Goal: Transaction & Acquisition: Download file/media

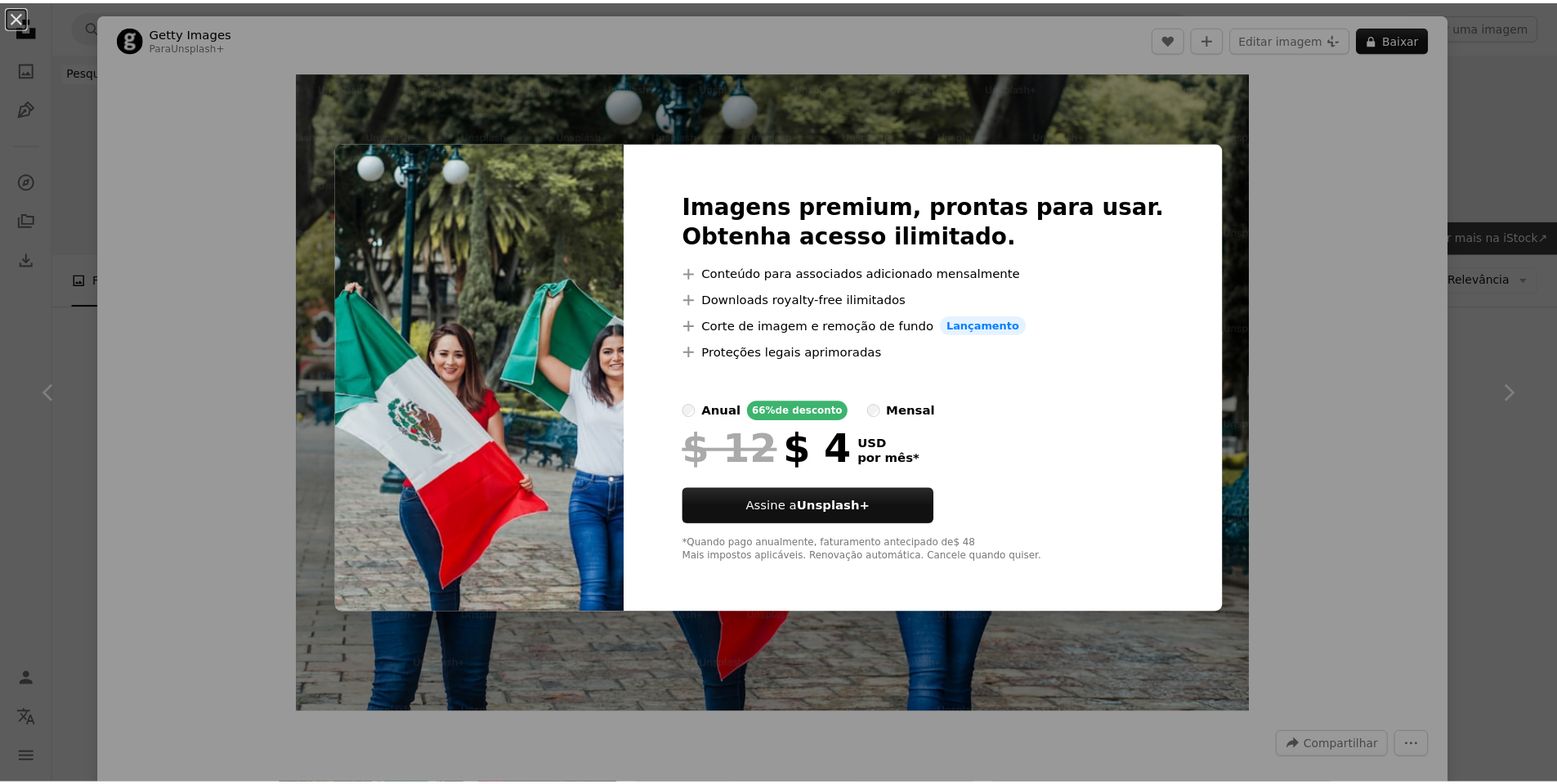
scroll to position [3200, 0]
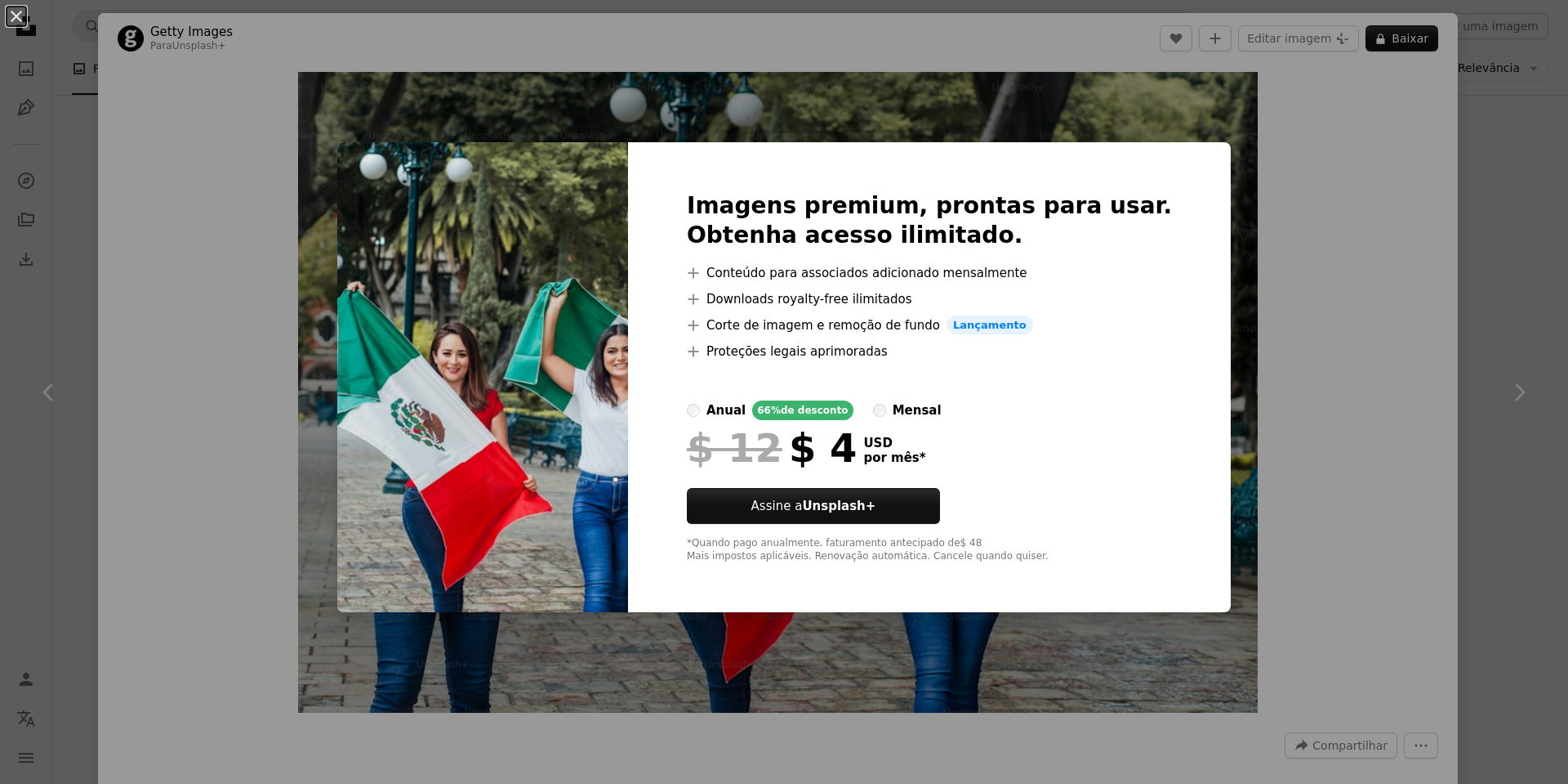
click at [1507, 132] on div "An X shape Imagens premium, prontas para usar. Obtenha acesso ilimitado. A plus…" at bounding box center [784, 392] width 1568 height 784
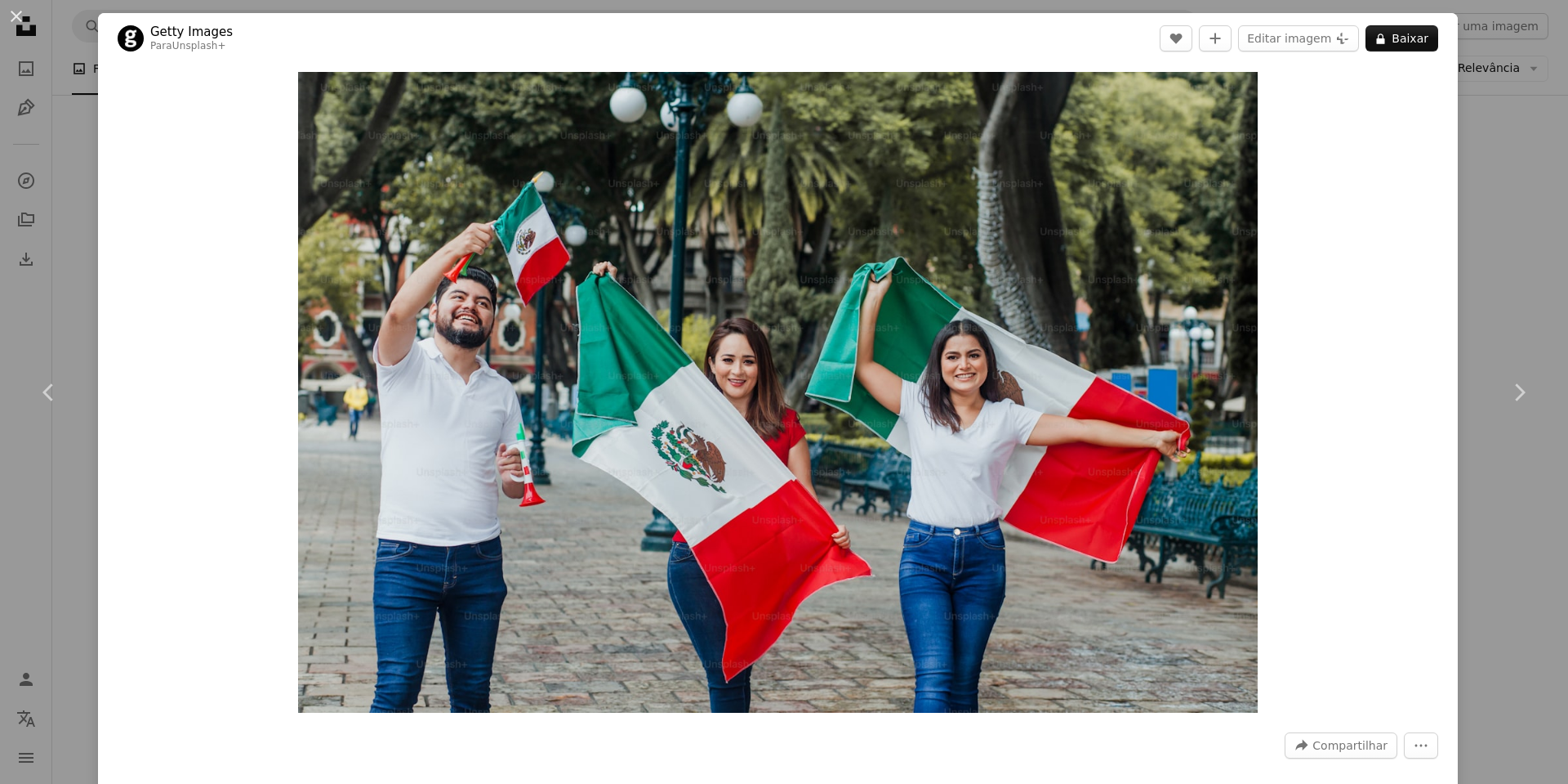
click at [1512, 196] on div "An X shape Chevron left Chevron right Getty Images Para Unsplash+ A heart A plu…" at bounding box center [784, 392] width 1568 height 784
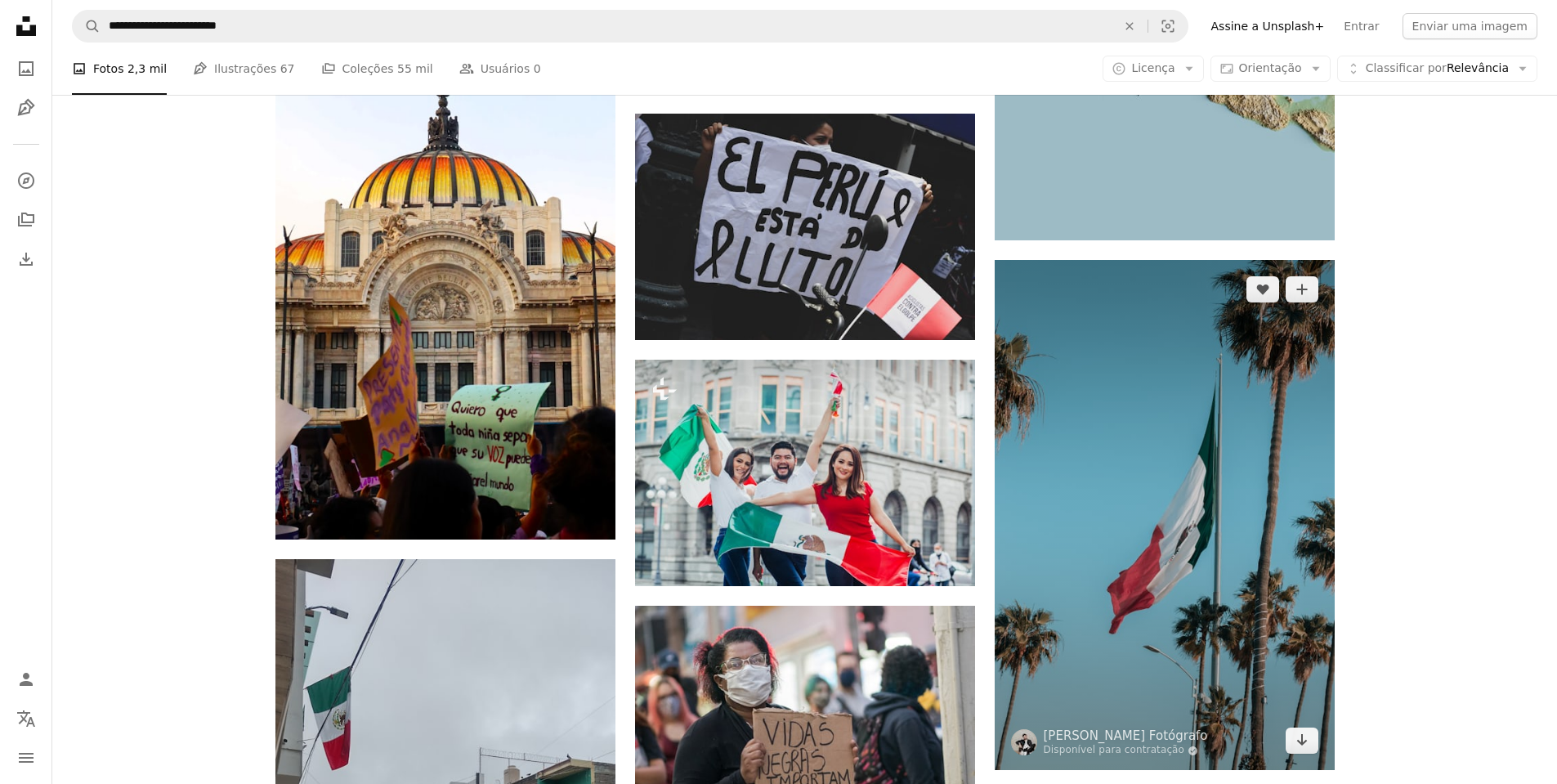
scroll to position [13235, 0]
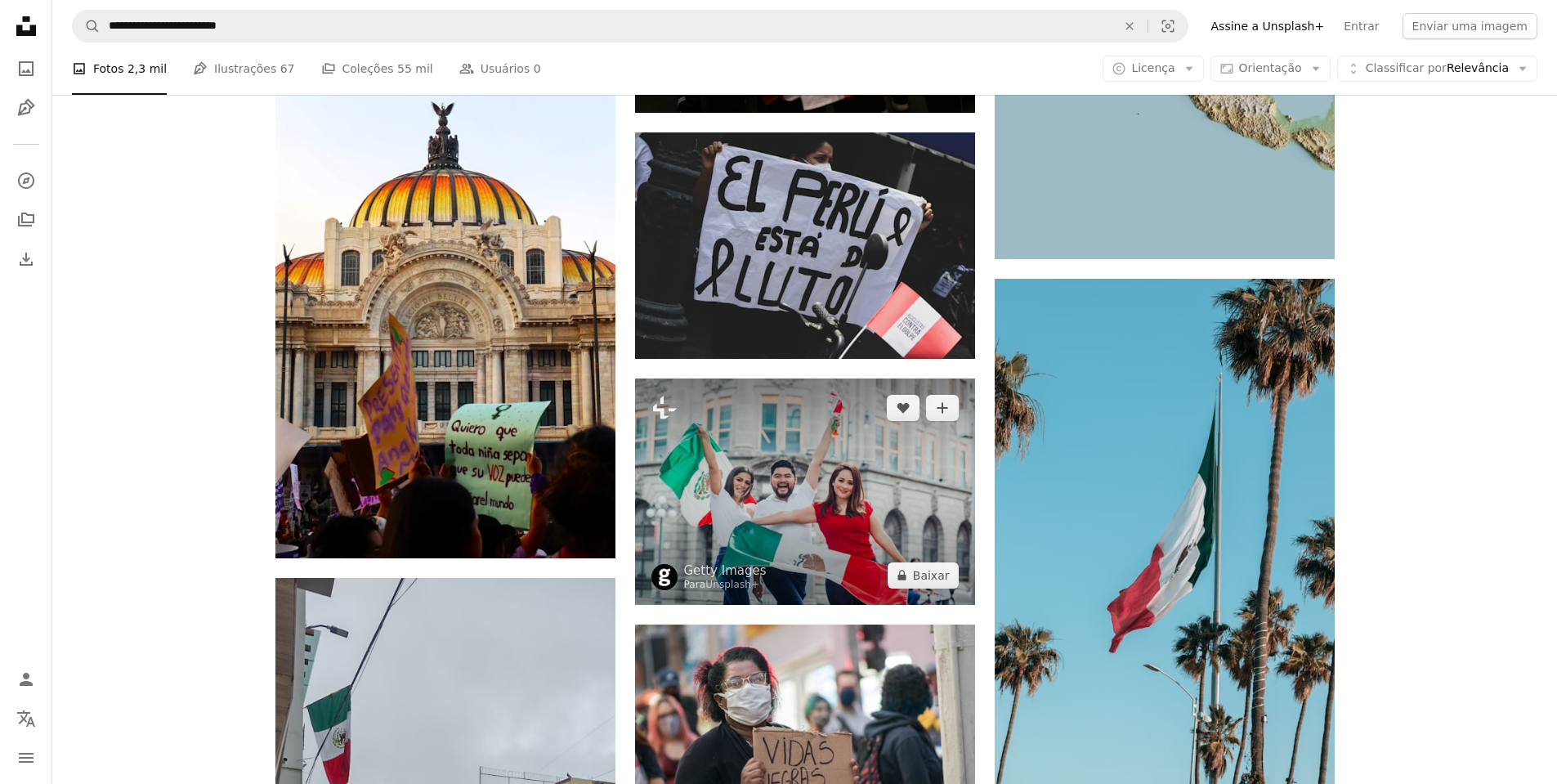
click at [794, 477] on img at bounding box center [805, 492] width 340 height 227
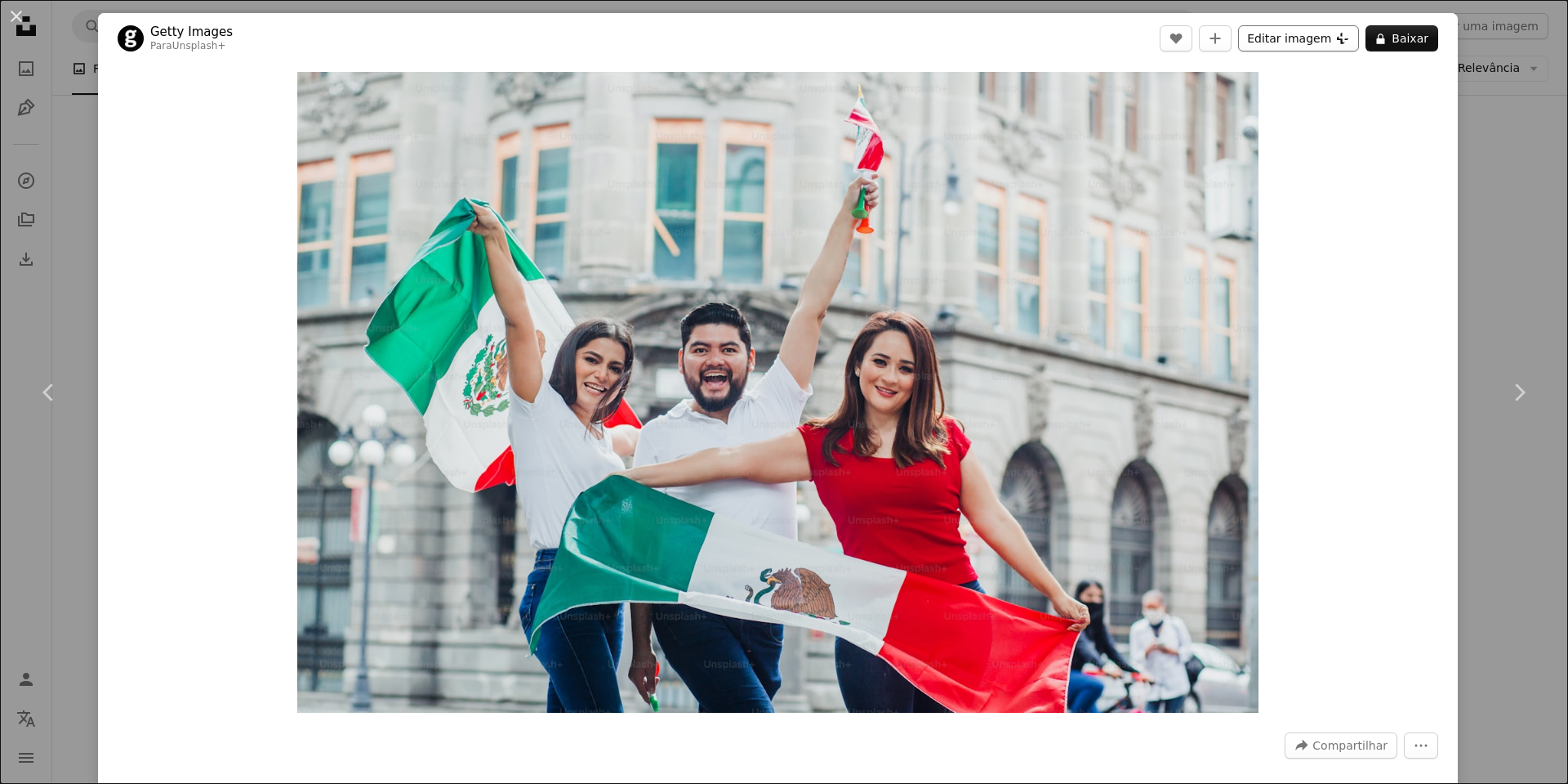
click at [1266, 42] on button "Editar imagem Plus sign for Unsplash+" at bounding box center [1298, 38] width 121 height 26
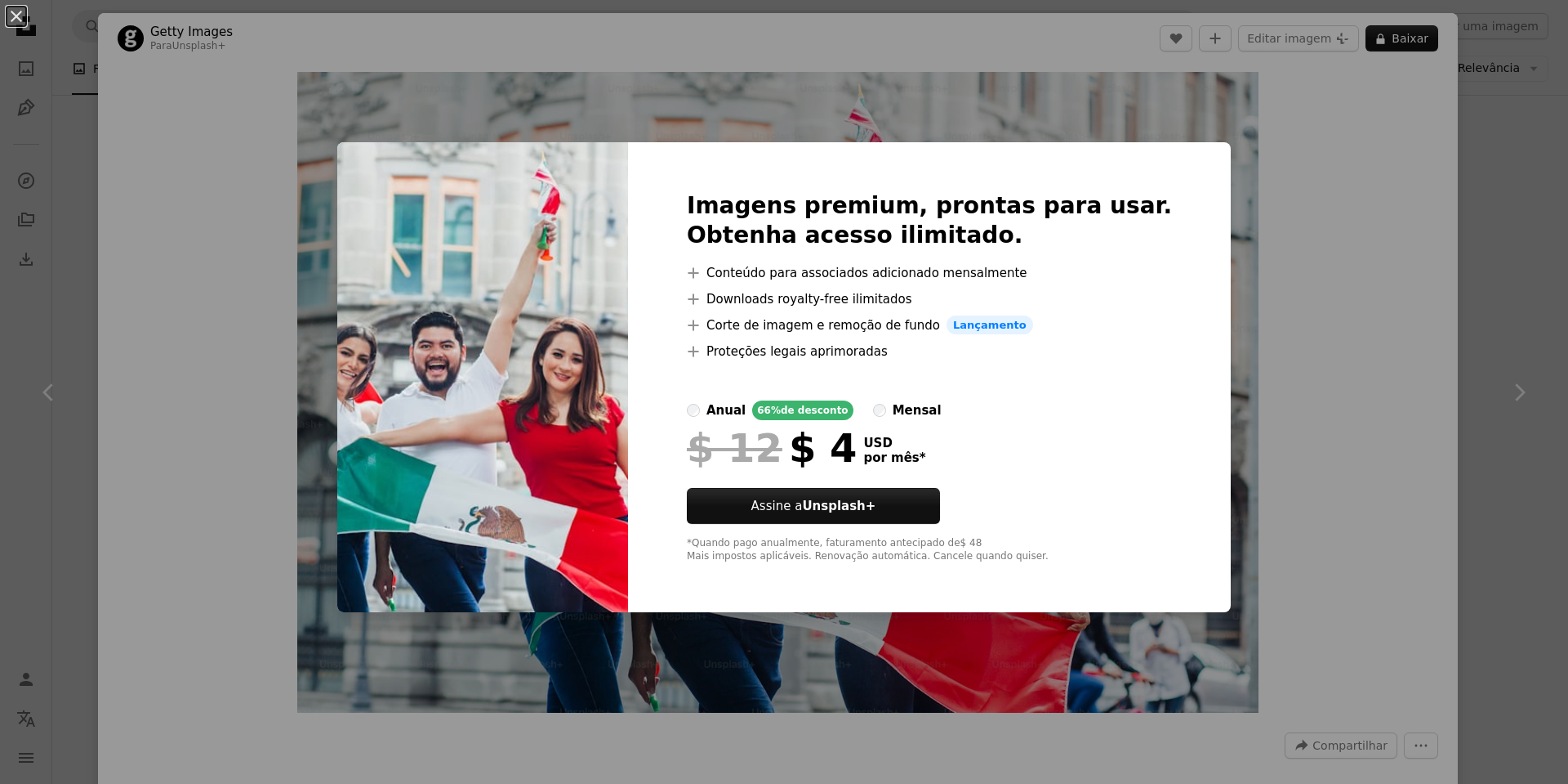
click at [1190, 210] on div "An X shape Imagens premium, prontas para usar. Obtenha acesso ilimitado. A plus…" at bounding box center [784, 392] width 1568 height 784
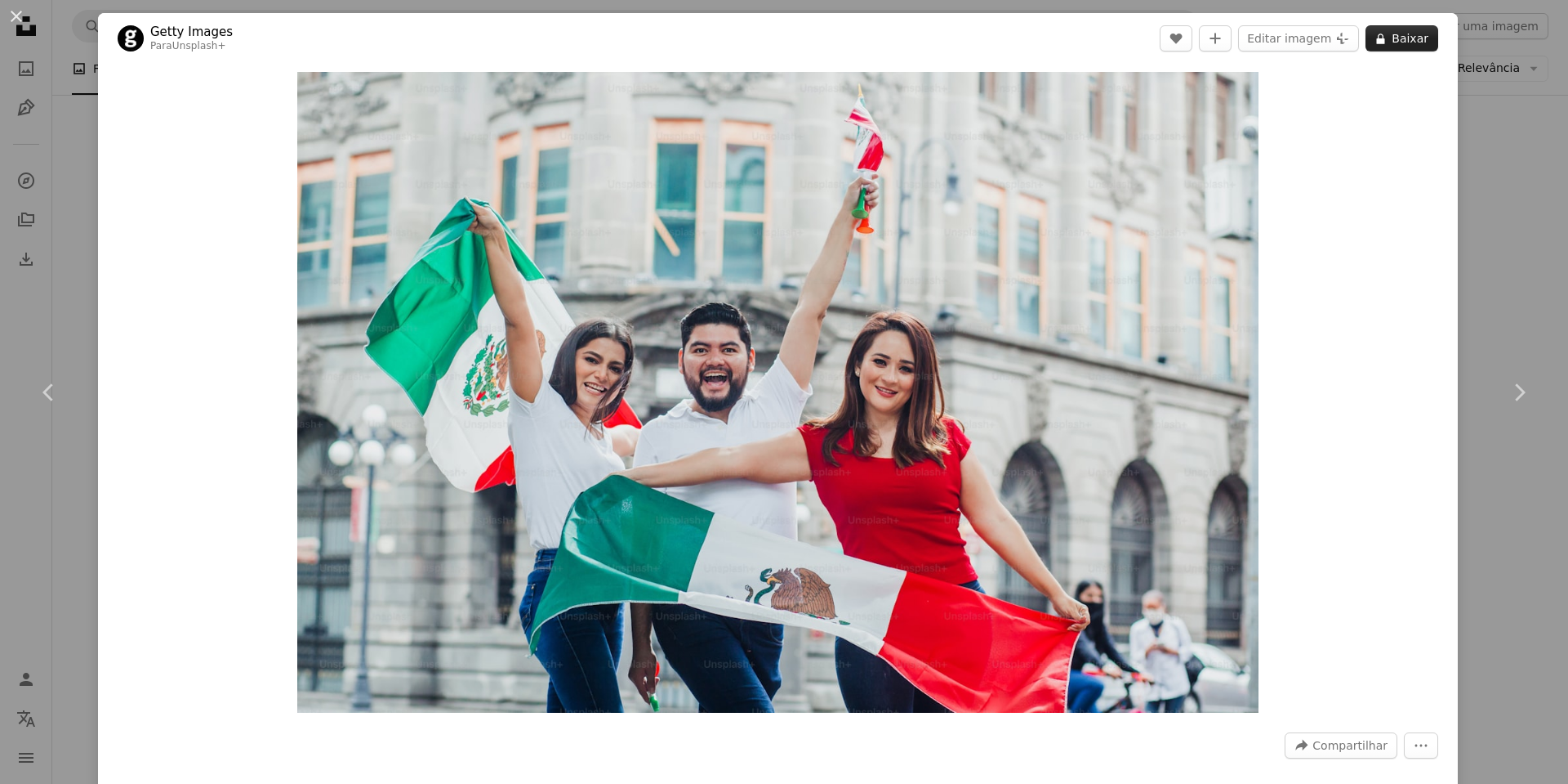
click at [1384, 36] on button "A lock Baixar" at bounding box center [1402, 38] width 72 height 26
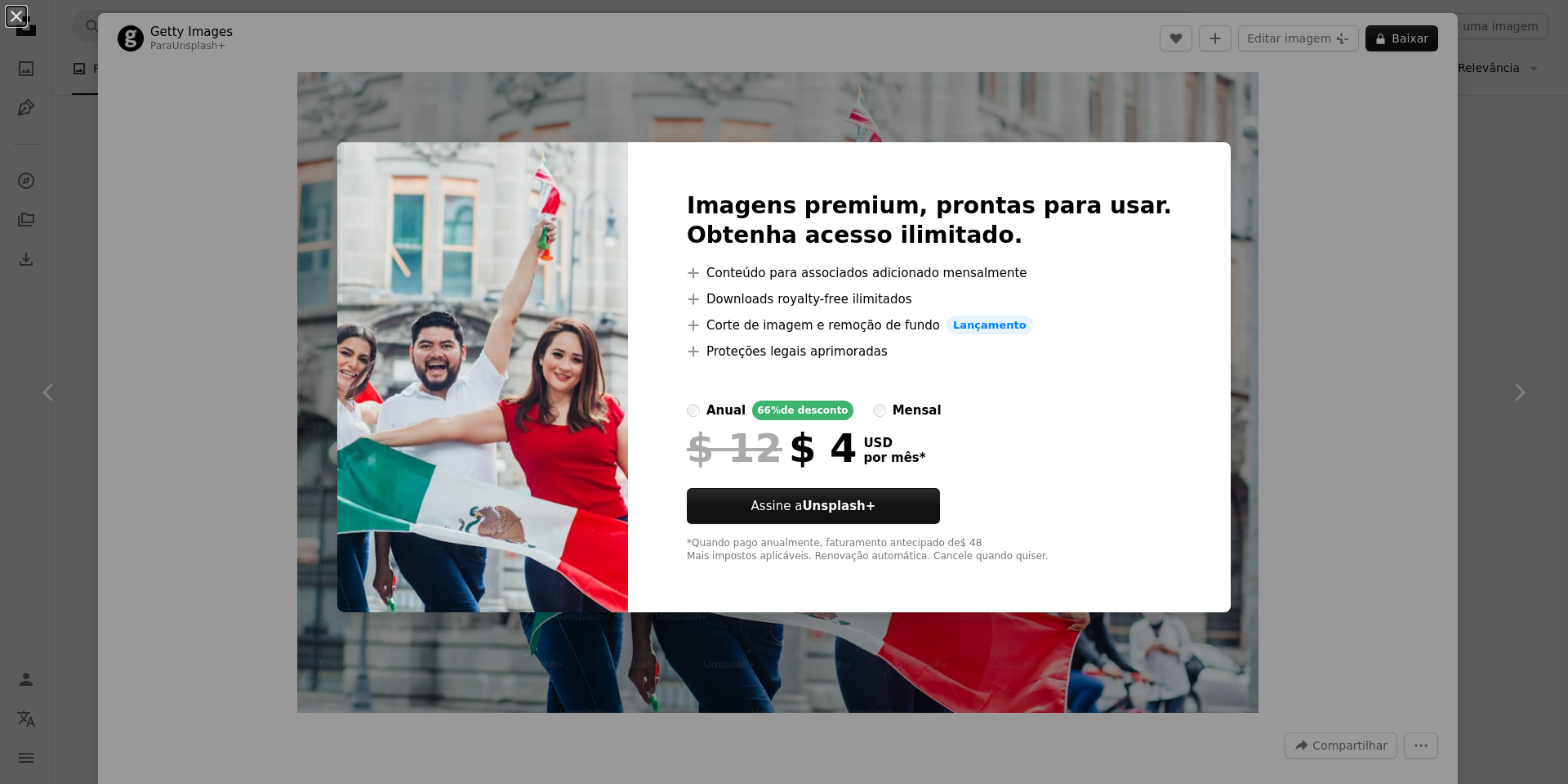
click at [1176, 248] on div "Imagens premium, prontas para usar. Obtenha acesso ilimitado. A plus sign Conte…" at bounding box center [929, 376] width 603 height 470
click at [1206, 228] on div "An X shape Imagens premium, prontas para usar. Obtenha acesso ilimitado. A plus…" at bounding box center [784, 392] width 1568 height 784
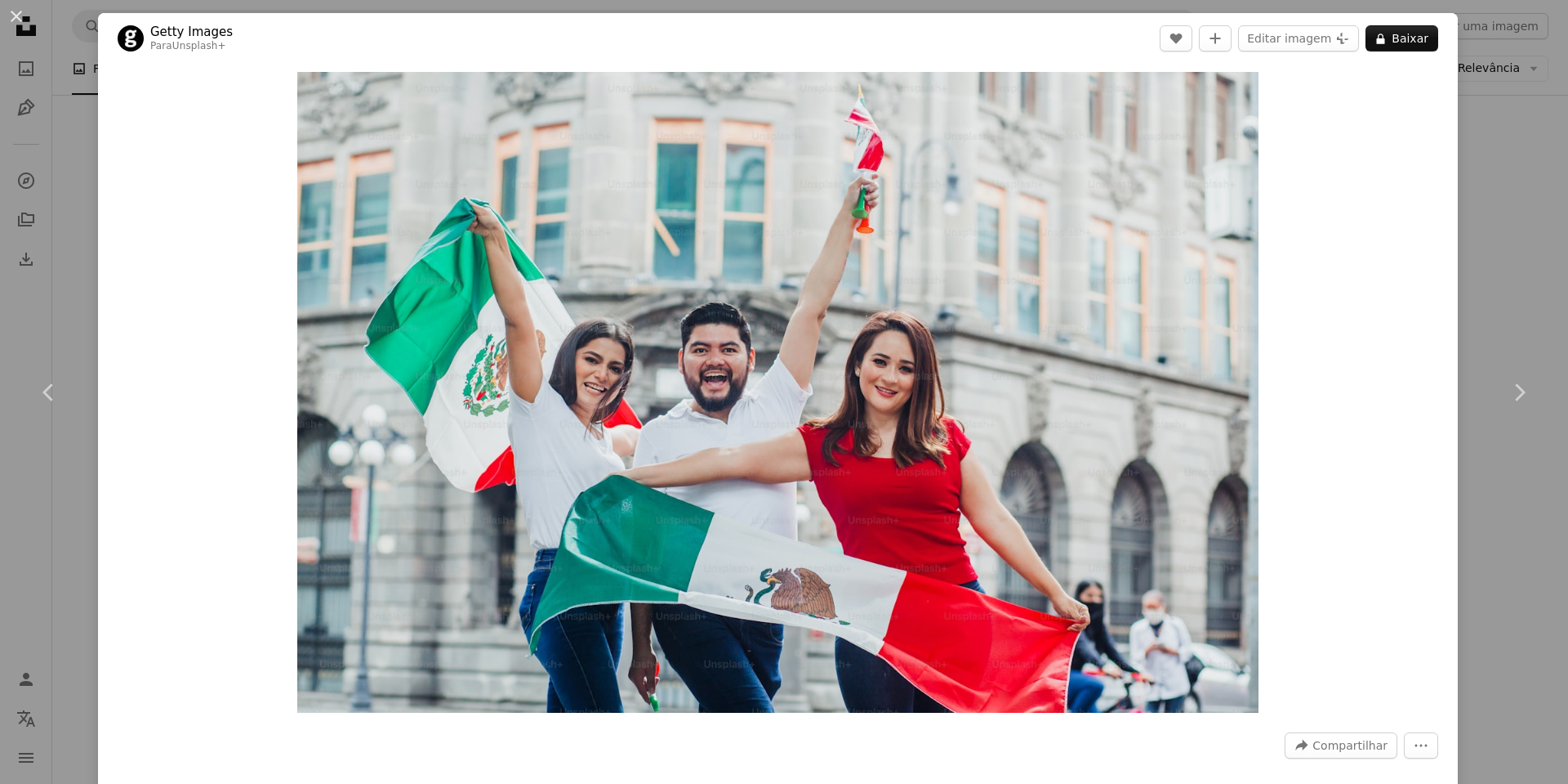
click at [1490, 183] on div "An X shape Chevron left Chevron right Getty Images Para Unsplash+ A heart A plu…" at bounding box center [784, 392] width 1568 height 784
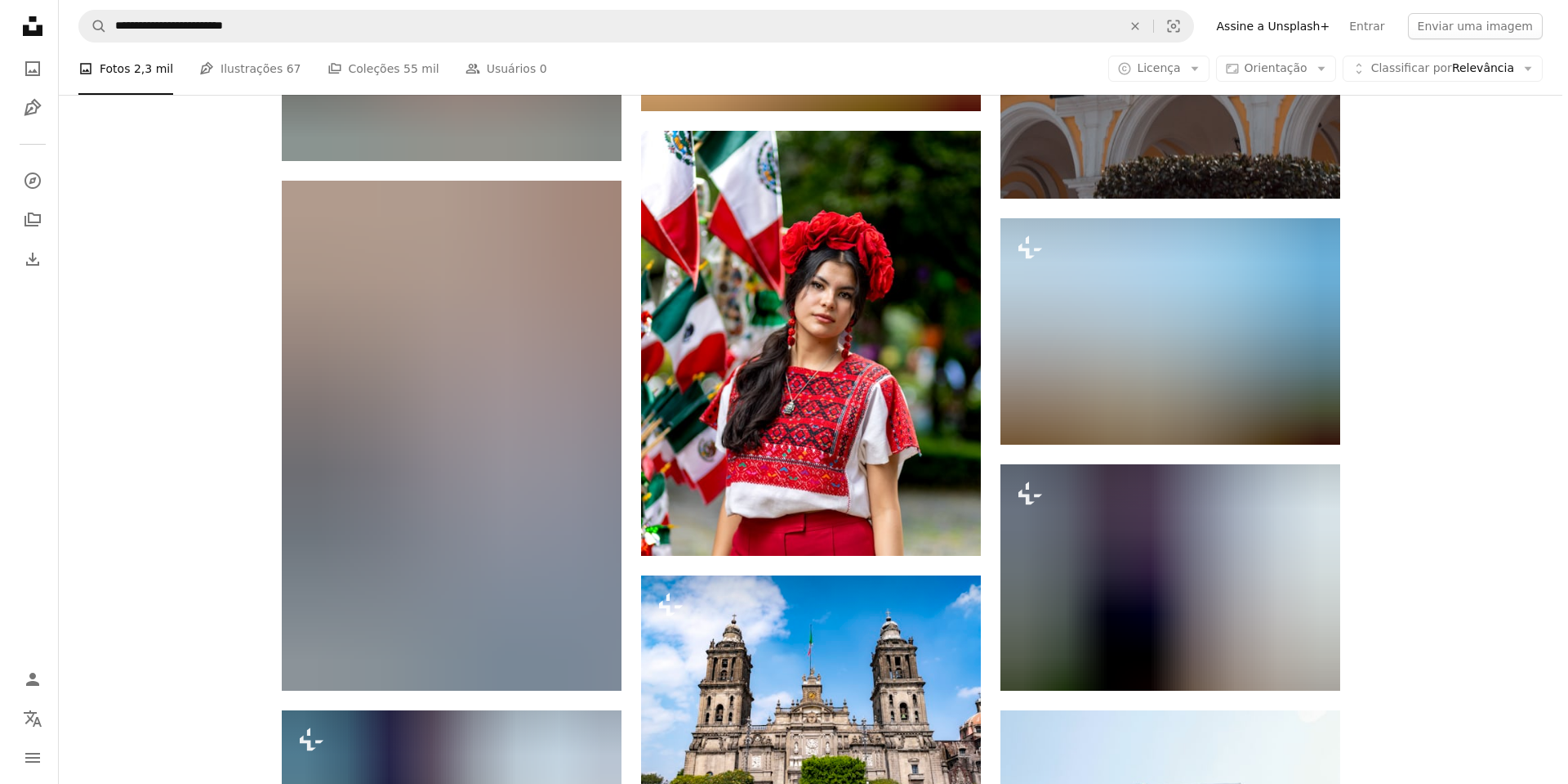
scroll to position [27890, 0]
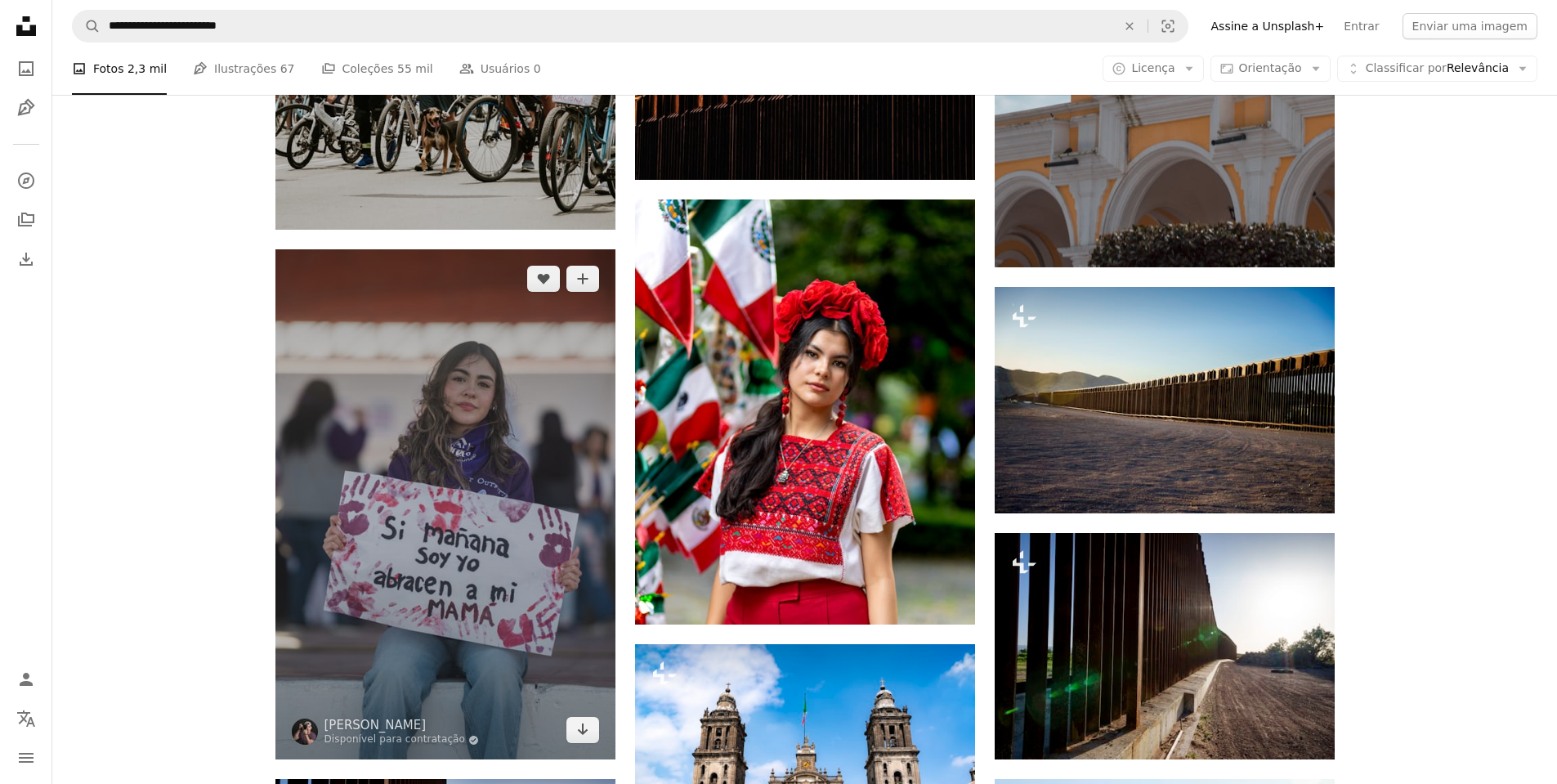
drag, startPoint x: 515, startPoint y: 402, endPoint x: 426, endPoint y: 439, distance: 96.4
click at [426, 439] on img at bounding box center [446, 504] width 340 height 510
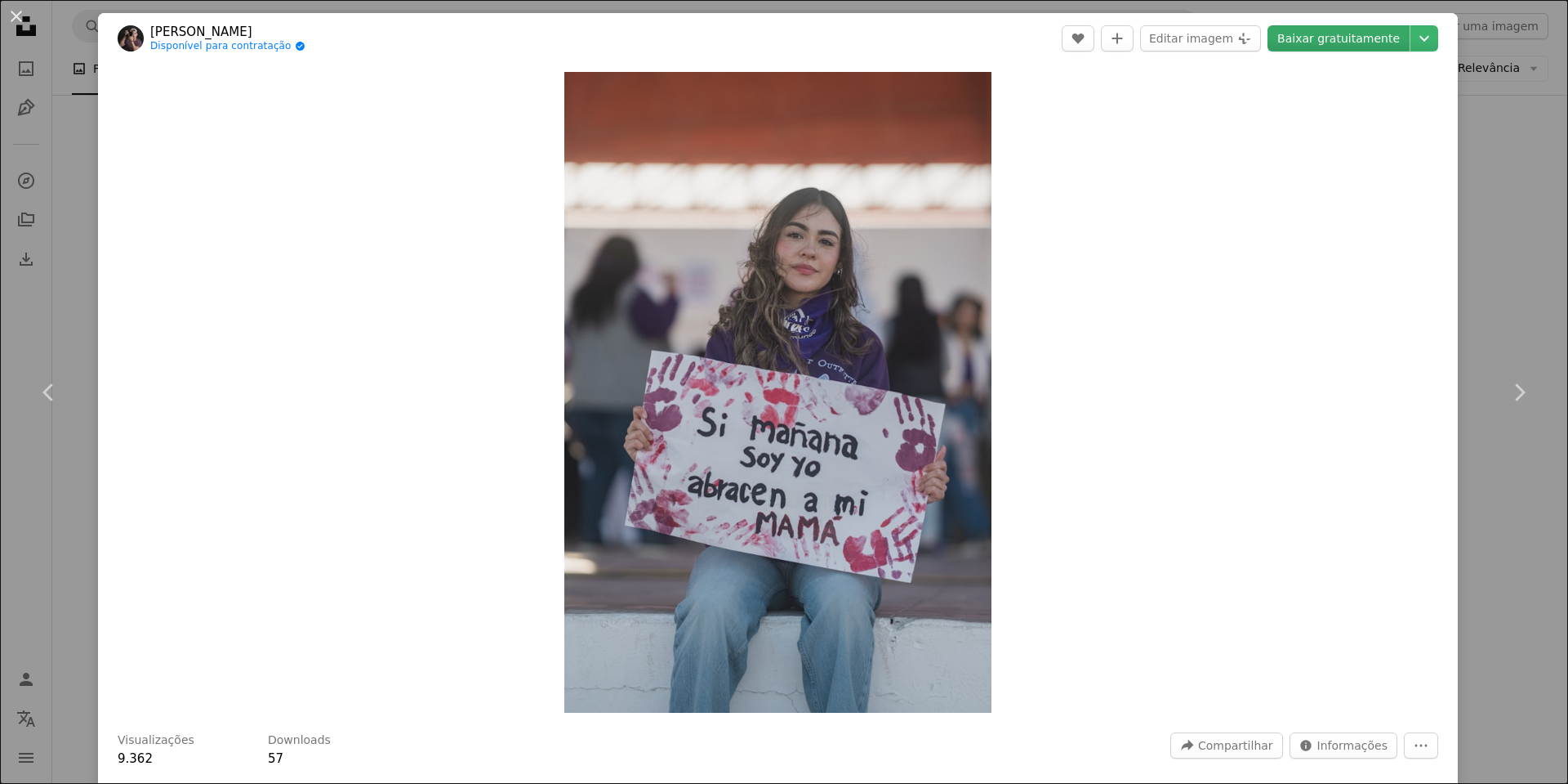
click at [1300, 36] on link "Baixar gratuitamente" at bounding box center [1337, 38] width 142 height 26
